Goal: Find specific page/section: Find specific page/section

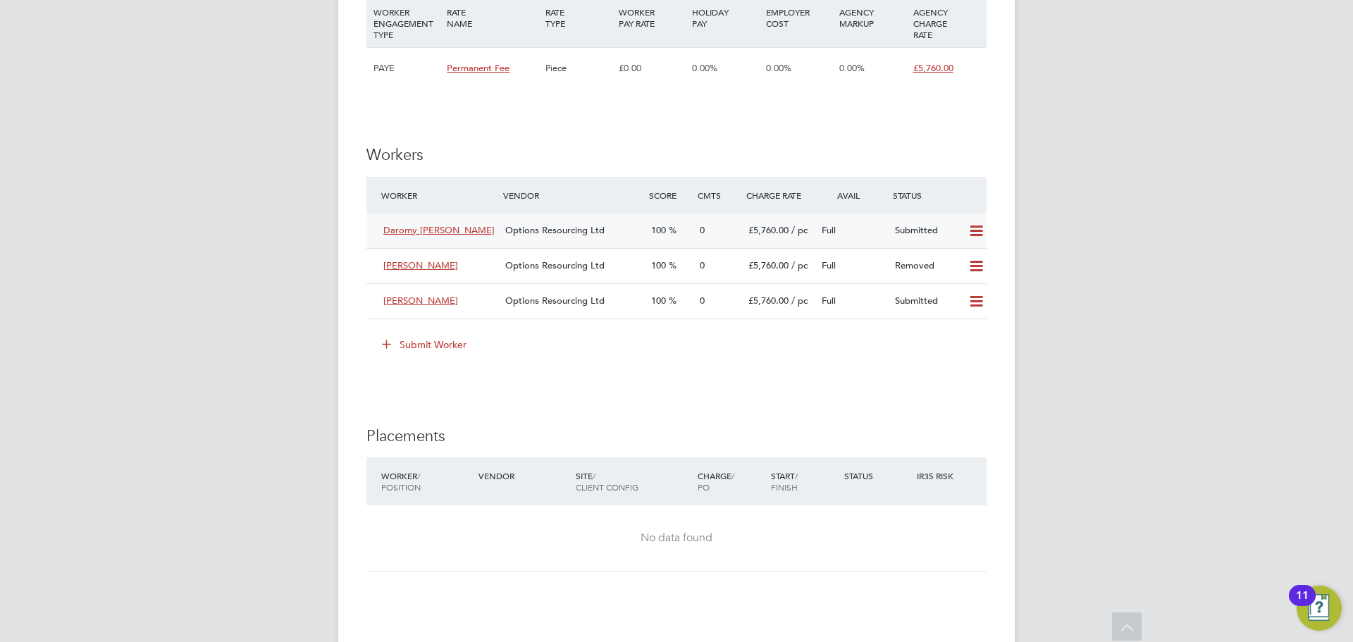
click at [555, 229] on span "Options Resourcing Ltd" at bounding box center [554, 230] width 99 height 12
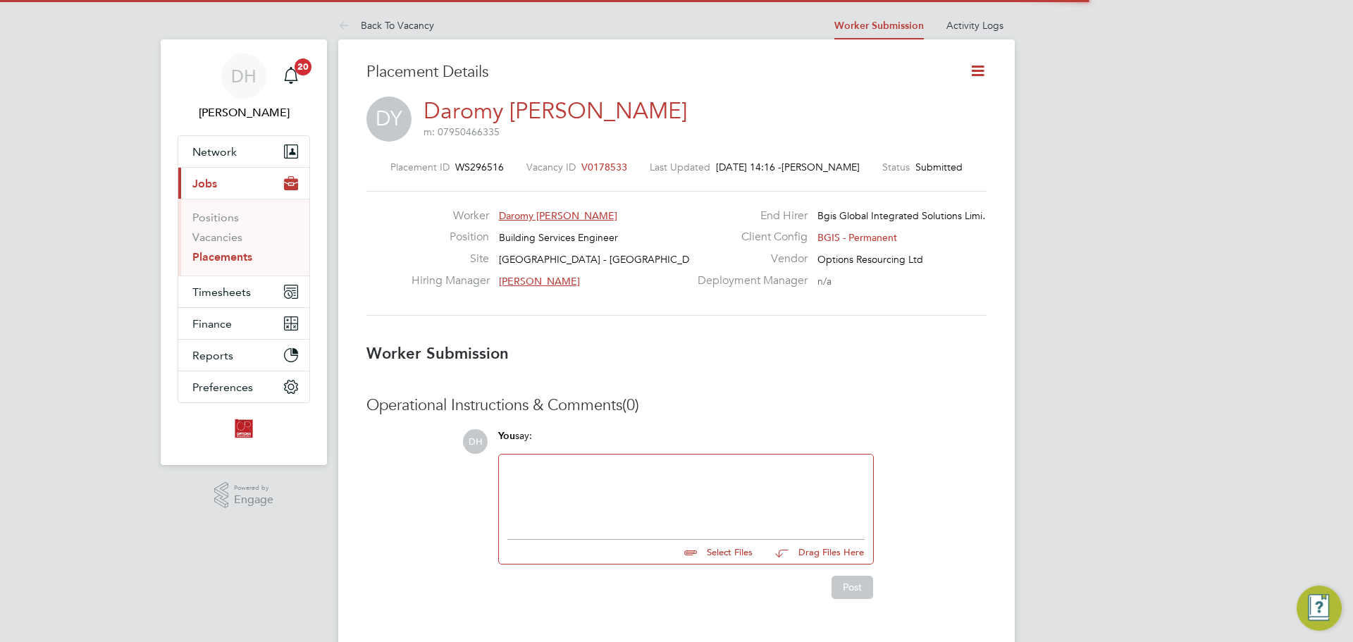
scroll to position [7, 7]
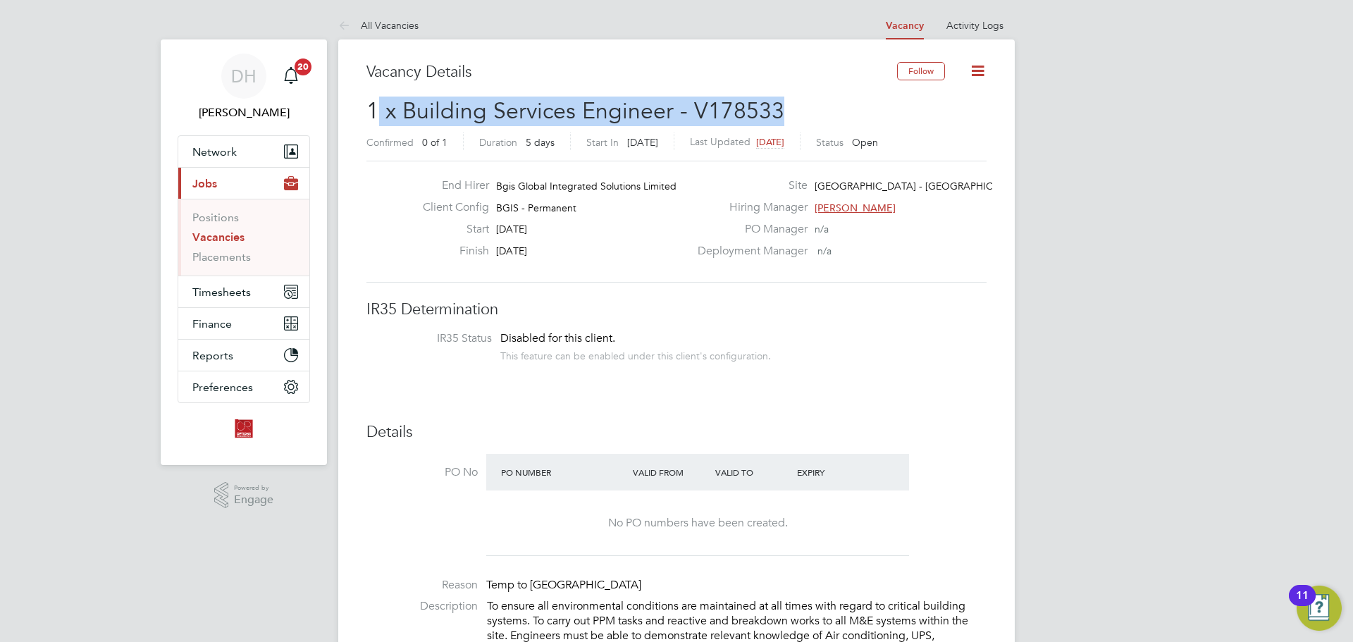
drag, startPoint x: 794, startPoint y: 117, endPoint x: 379, endPoint y: 113, distance: 415.2
click at [379, 113] on h2 "1 x Building Services Engineer - V178533 Confirmed 0 of 1 Duration 5 days Start…" at bounding box center [677, 126] width 620 height 59
click at [465, 110] on span "1 x Building Services Engineer - V178533" at bounding box center [576, 110] width 418 height 27
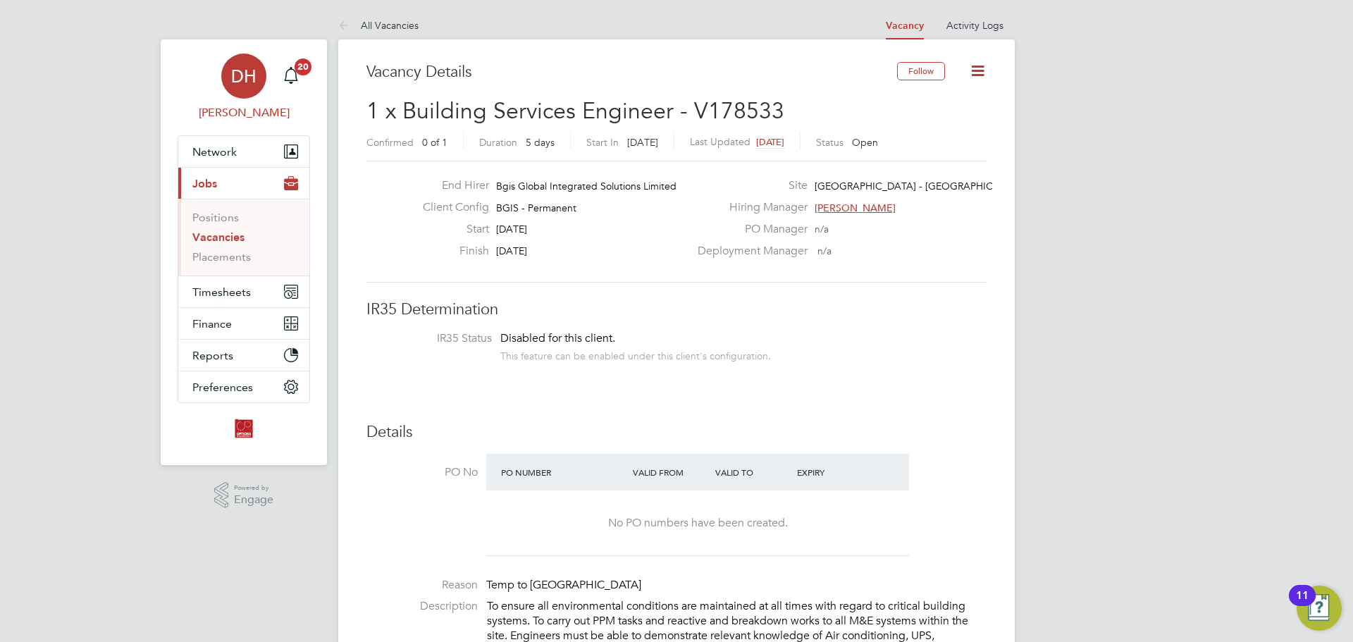
drag, startPoint x: 787, startPoint y: 109, endPoint x: 307, endPoint y: 101, distance: 479.4
click at [560, 116] on span "1 x Building Services Engineer - V178533" at bounding box center [576, 110] width 418 height 27
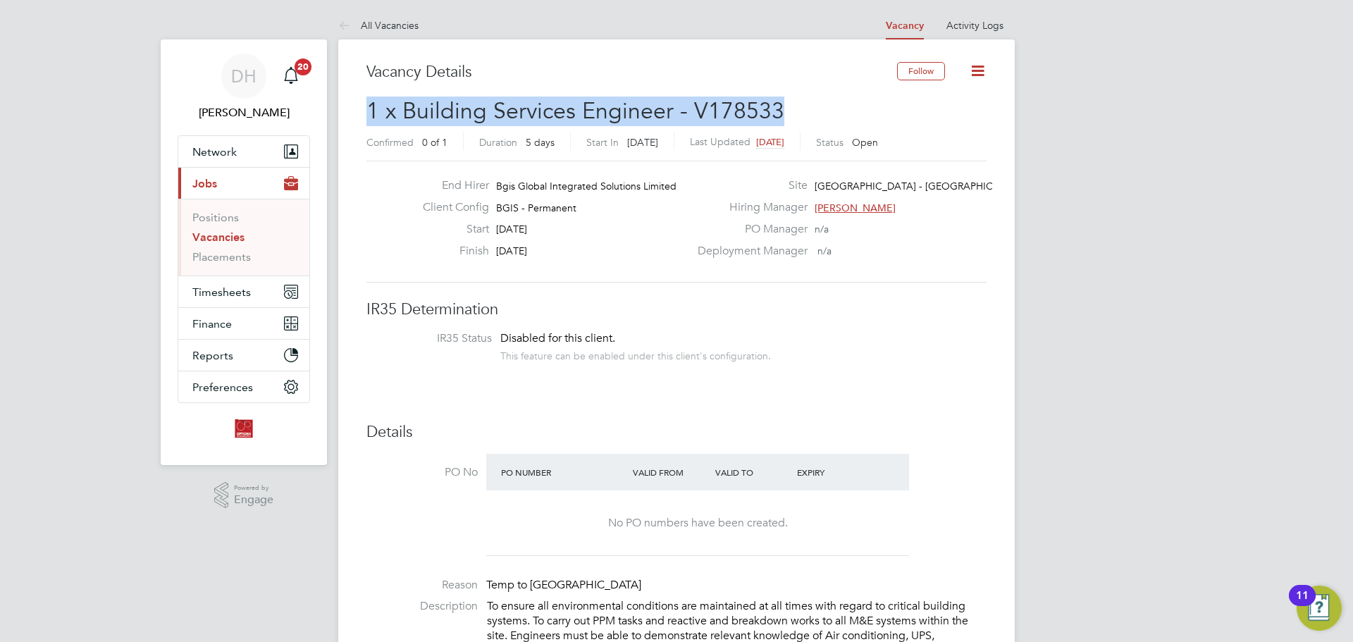
drag, startPoint x: 795, startPoint y: 111, endPoint x: 374, endPoint y: 114, distance: 421.5
copy span "1 x Building Services Engineer - V178533"
click at [782, 101] on h2 "1 x Building Services Engineer - V178533 Confirmed 0 of 1 Duration 5 days Start…" at bounding box center [677, 126] width 620 height 59
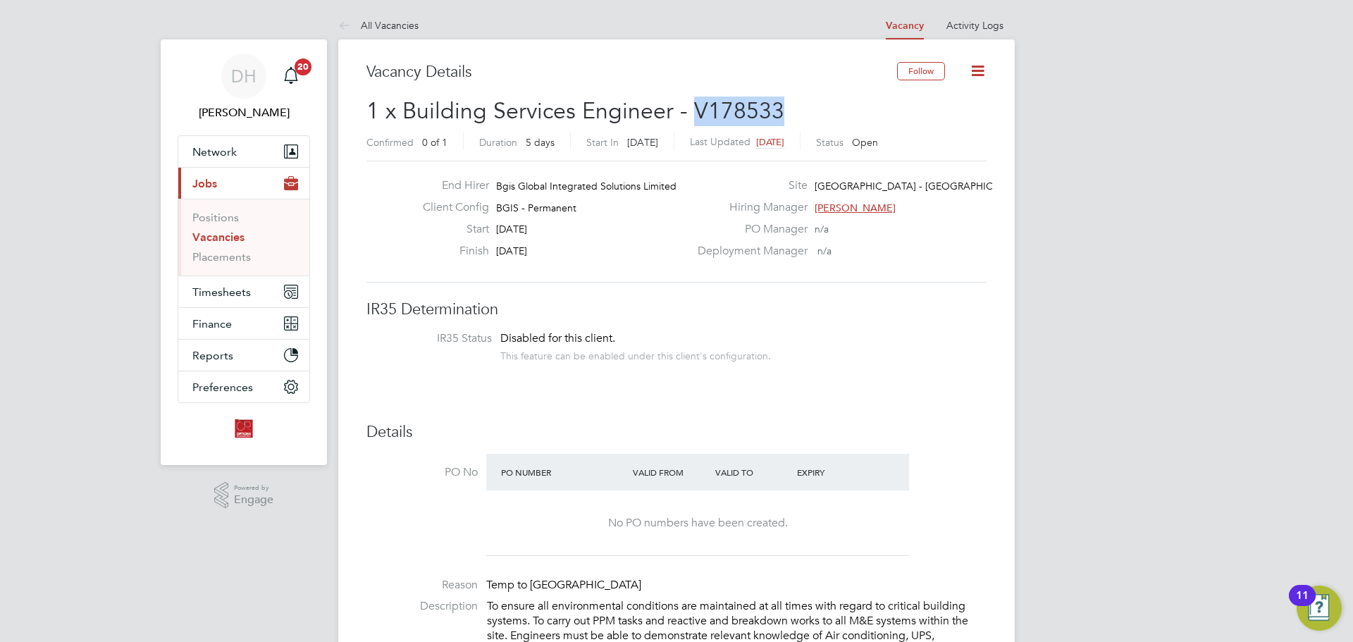
drag, startPoint x: 782, startPoint y: 111, endPoint x: 692, endPoint y: 113, distance: 90.9
click at [692, 113] on h2 "1 x Building Services Engineer - V178533 Confirmed 0 of 1 Duration 5 days Start…" at bounding box center [677, 126] width 620 height 59
copy span "V178533"
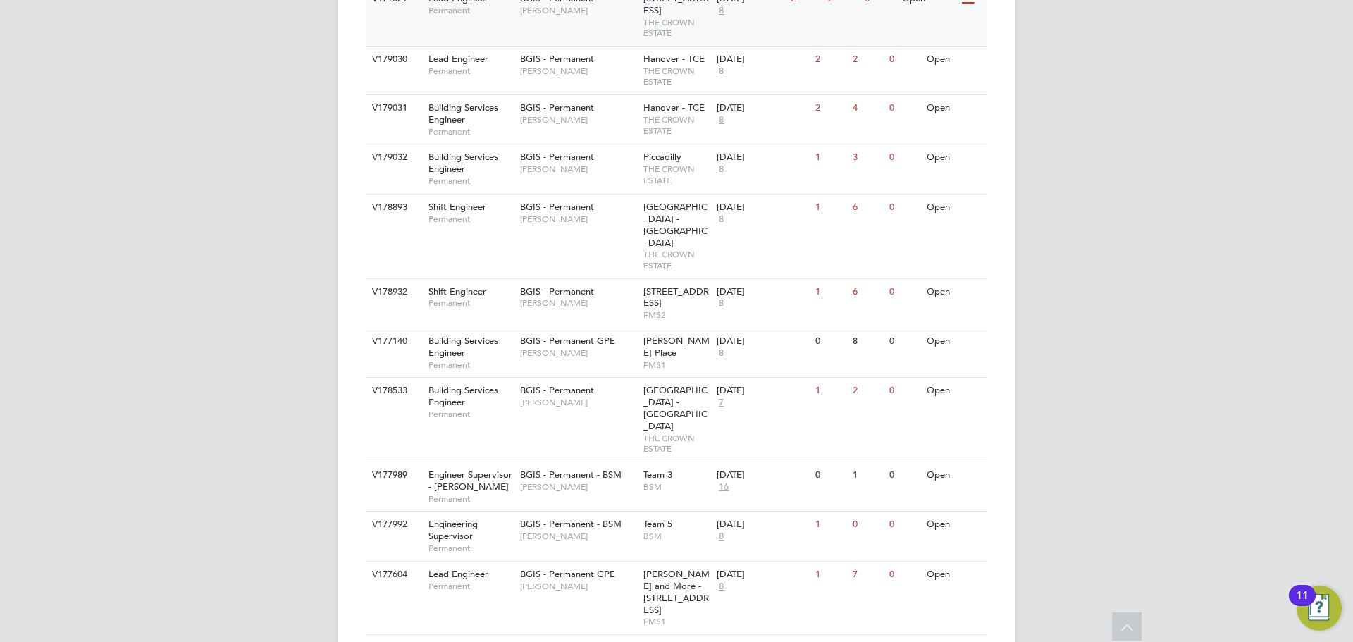
scroll to position [705, 0]
